Goal: Book appointment/travel/reservation

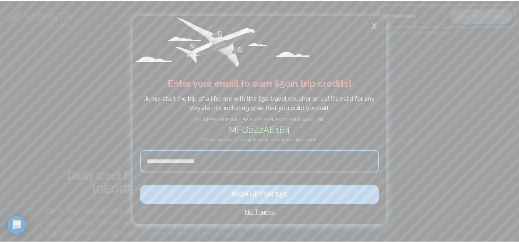
scroll to position [3289, 0]
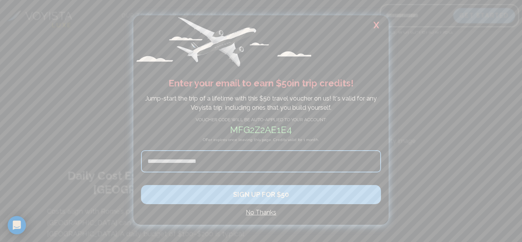
click at [272, 211] on h4 "No Thanks" at bounding box center [261, 212] width 240 height 9
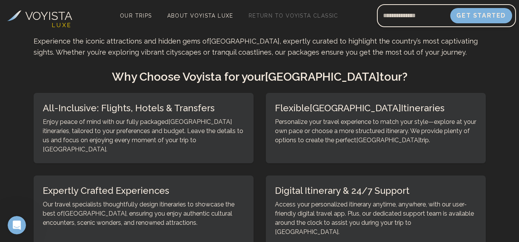
scroll to position [3671, 0]
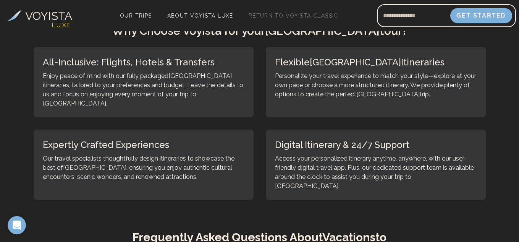
drag, startPoint x: 519, startPoint y: 183, endPoint x: 521, endPoint y: 196, distance: 12.5
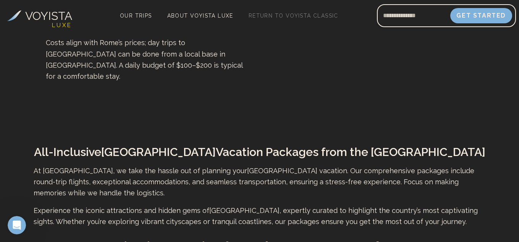
scroll to position [3441, 0]
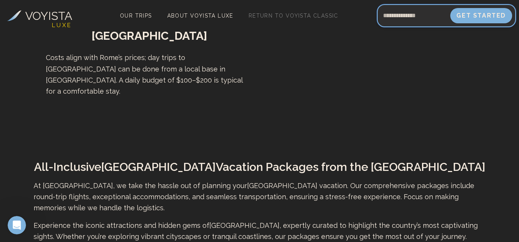
click at [408, 18] on input "Email address" at bounding box center [413, 15] width 73 height 18
type input "**********"
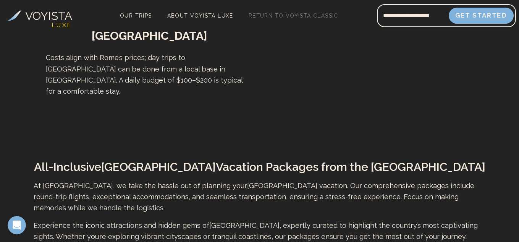
click at [479, 14] on button "Get Started" at bounding box center [481, 16] width 65 height 16
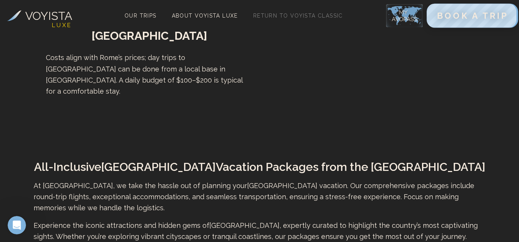
click at [473, 16] on span "BOOK A TRIP" at bounding box center [472, 16] width 71 height 10
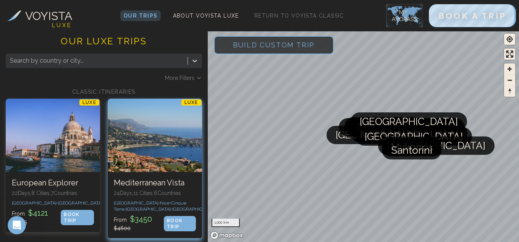
click at [170, 145] on div at bounding box center [155, 135] width 94 height 73
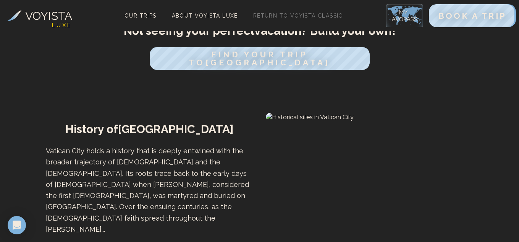
scroll to position [475, 0]
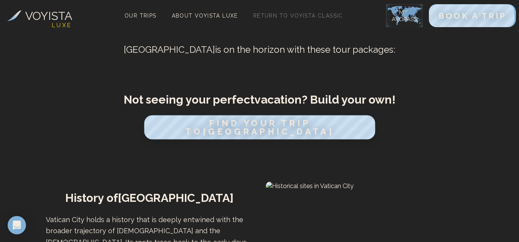
click at [257, 118] on span "FIND YOUR TRIP TO [GEOGRAPHIC_DATA]" at bounding box center [259, 127] width 149 height 18
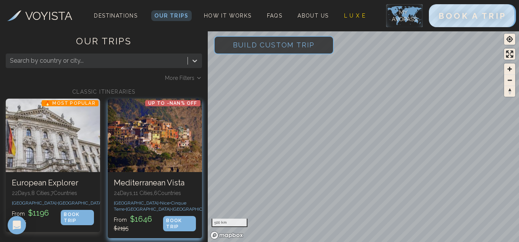
click at [188, 231] on div "BOOK TRIP" at bounding box center [179, 223] width 32 height 15
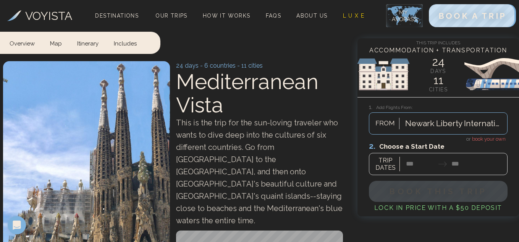
scroll to position [23, 0]
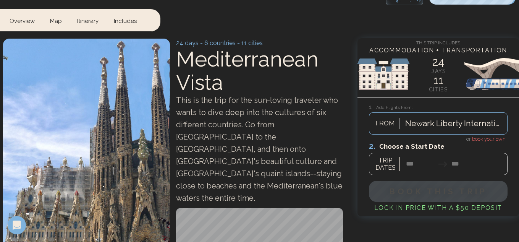
click at [416, 123] on div at bounding box center [454, 124] width 98 height 14
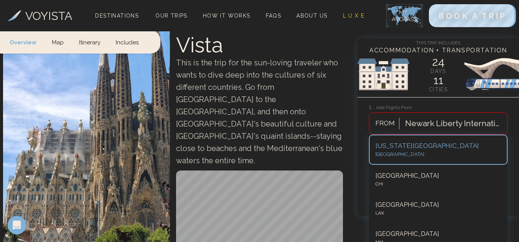
scroll to position [66, 0]
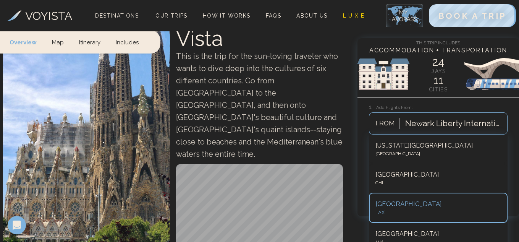
click at [386, 236] on div "[GEOGRAPHIC_DATA]" at bounding box center [439, 233] width 126 height 9
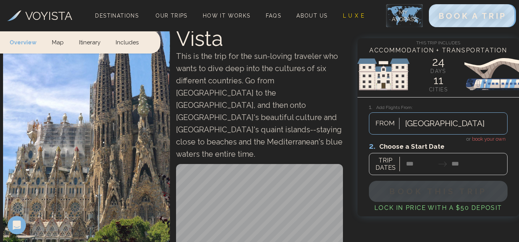
scroll to position [69, 0]
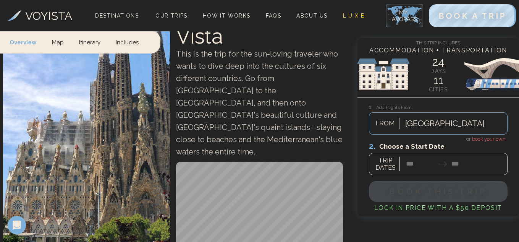
click at [411, 166] on div at bounding box center [438, 158] width 139 height 34
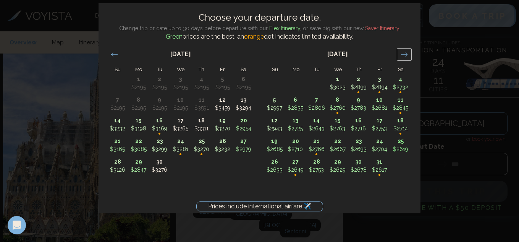
click at [405, 53] on icon "Move forward to switch to the next month." at bounding box center [404, 54] width 7 height 7
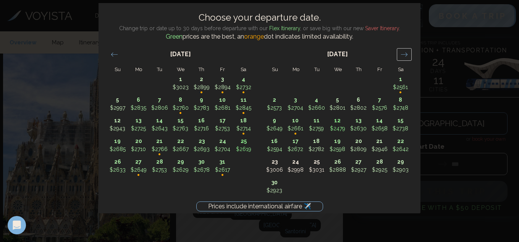
click at [405, 53] on icon "Move forward to switch to the next month." at bounding box center [404, 54] width 7 height 7
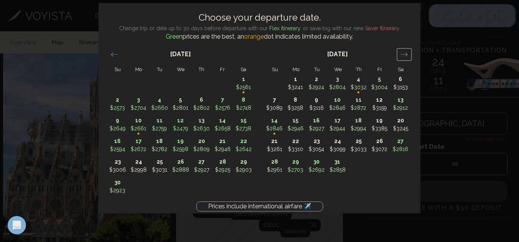
click at [405, 53] on icon "Move forward to switch to the next month." at bounding box center [404, 54] width 7 height 7
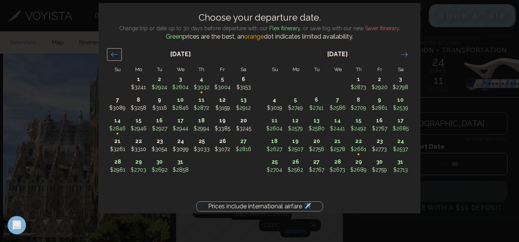
click at [113, 54] on icon "Move backward to switch to the previous month." at bounding box center [114, 54] width 6 height 4
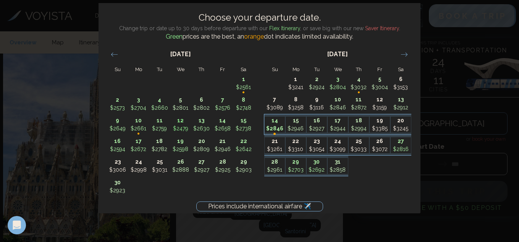
click at [277, 124] on p "14" at bounding box center [275, 121] width 20 height 8
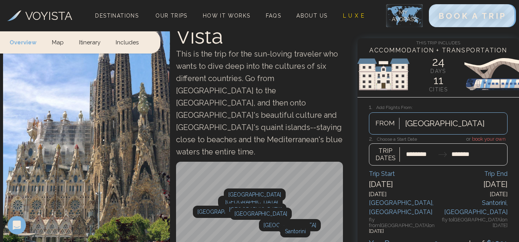
type input "********"
type input "*******"
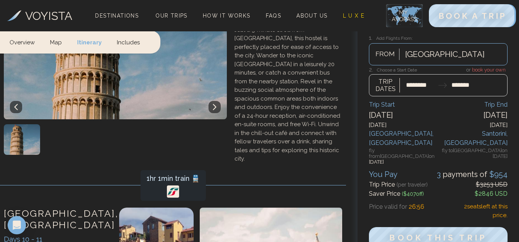
scroll to position [0, 0]
